Goal: Find specific page/section: Find specific page/section

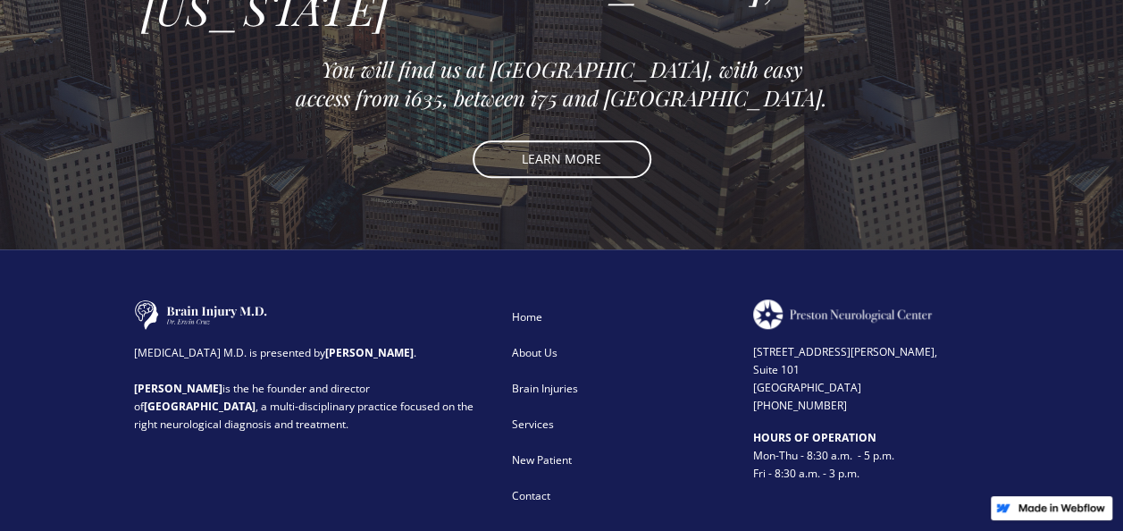
scroll to position [4092, 0]
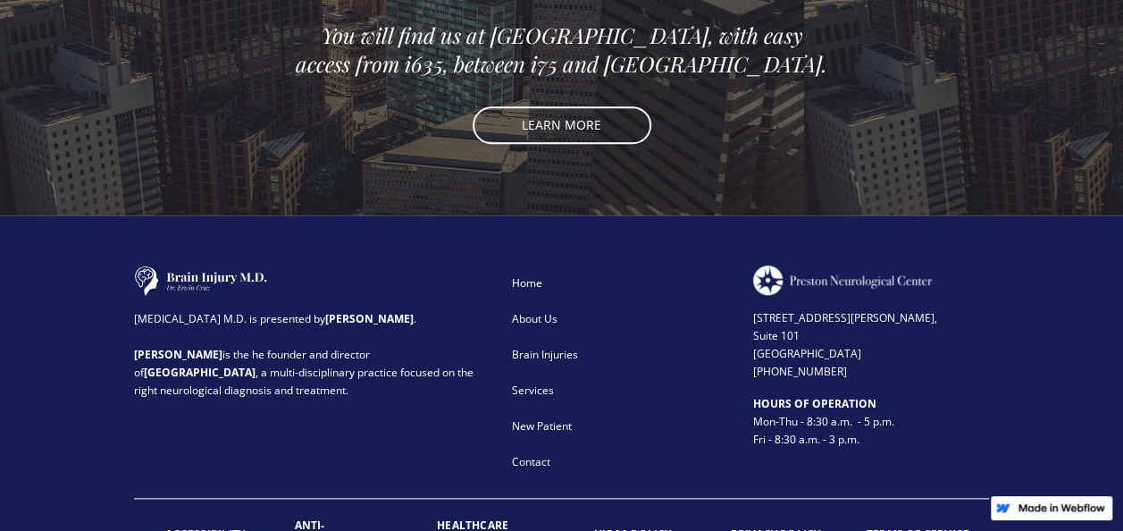
click at [545, 417] on div "New Patient" at bounding box center [620, 426] width 218 height 18
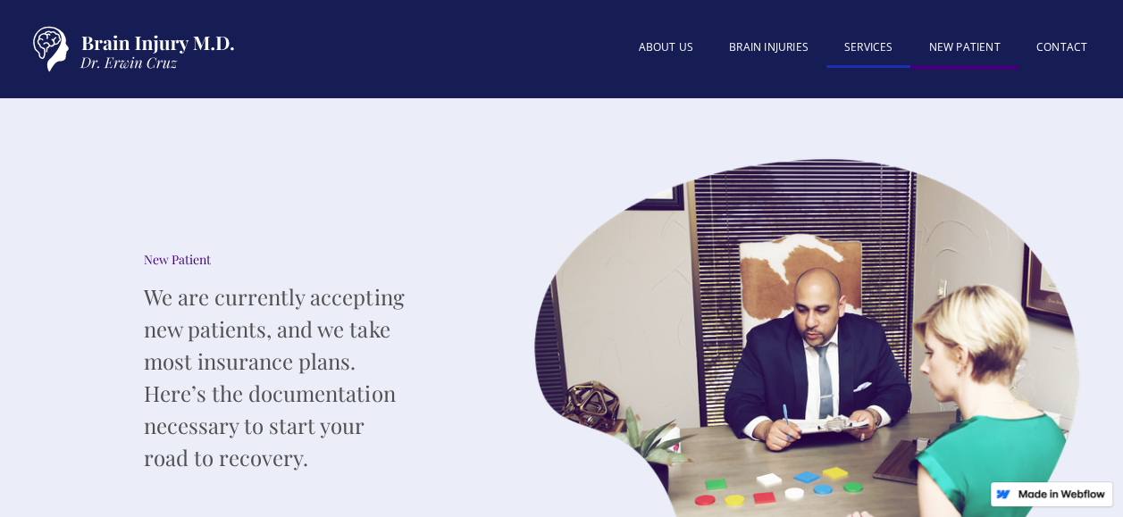
click at [863, 46] on link "SERVICES" at bounding box center [868, 48] width 85 height 38
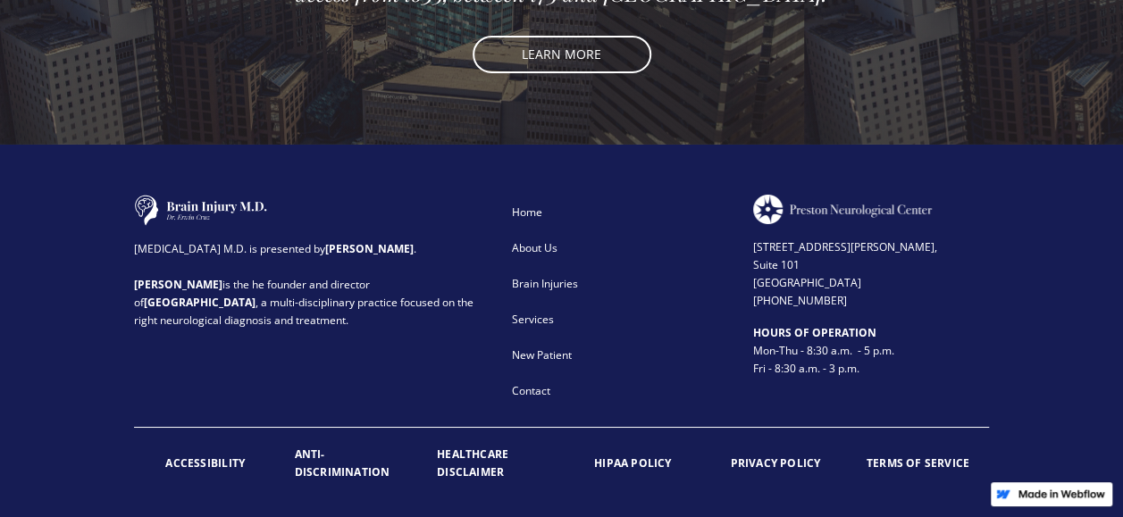
scroll to position [3094, 0]
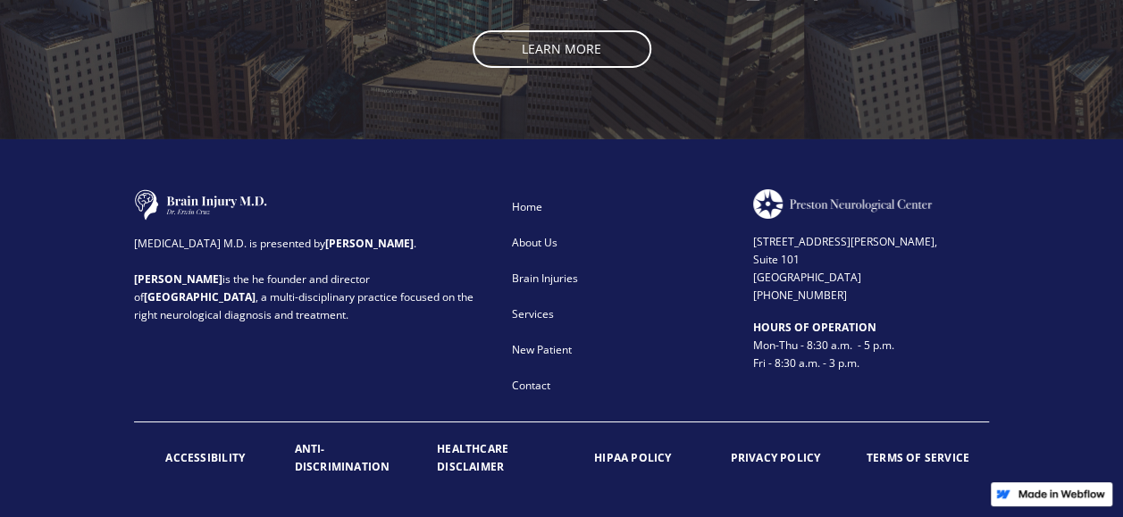
click at [549, 306] on div "Services" at bounding box center [620, 315] width 218 height 18
